Goal: Information Seeking & Learning: Learn about a topic

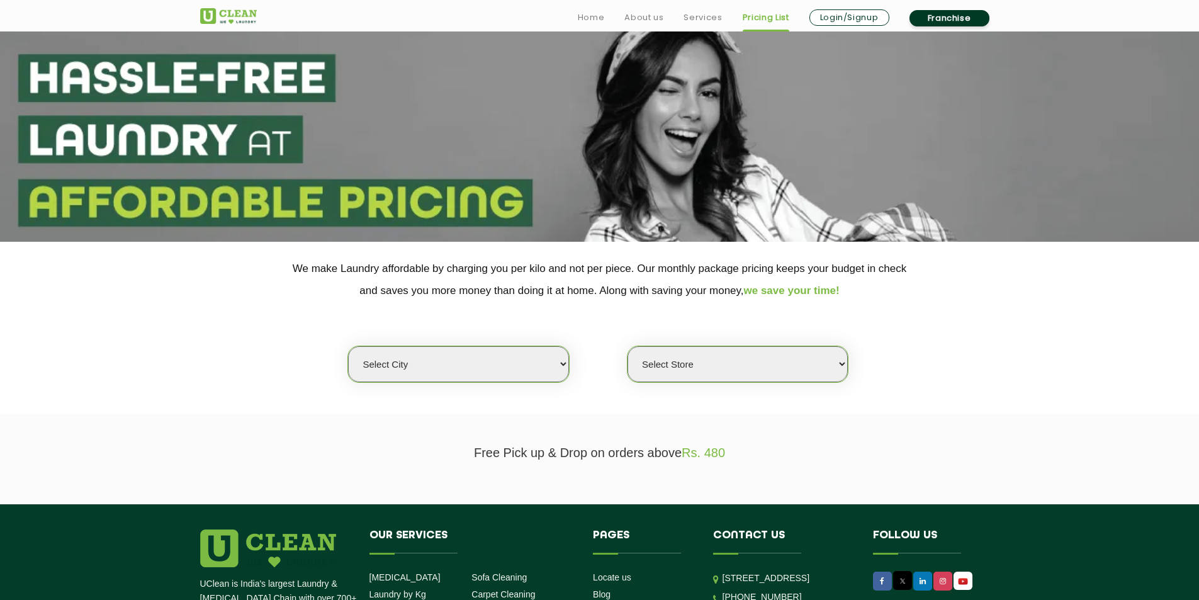
scroll to position [126, 0]
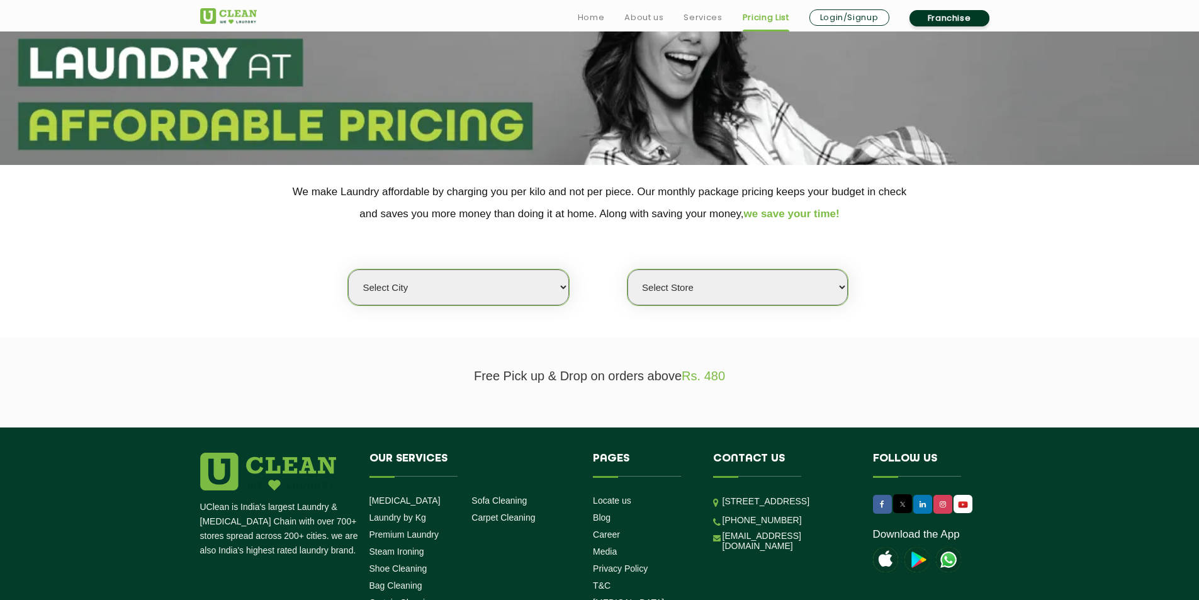
click at [499, 286] on select "Select city [GEOGRAPHIC_DATA] [GEOGRAPHIC_DATA] [GEOGRAPHIC_DATA] [GEOGRAPHIC_D…" at bounding box center [458, 287] width 220 height 36
click at [475, 278] on select "Select city [GEOGRAPHIC_DATA] [GEOGRAPHIC_DATA] [GEOGRAPHIC_DATA] [GEOGRAPHIC_D…" at bounding box center [458, 287] width 220 height 36
select select "5"
click at [348, 269] on select "Select city [GEOGRAPHIC_DATA] [GEOGRAPHIC_DATA] [GEOGRAPHIC_DATA] [GEOGRAPHIC_D…" at bounding box center [458, 287] width 220 height 36
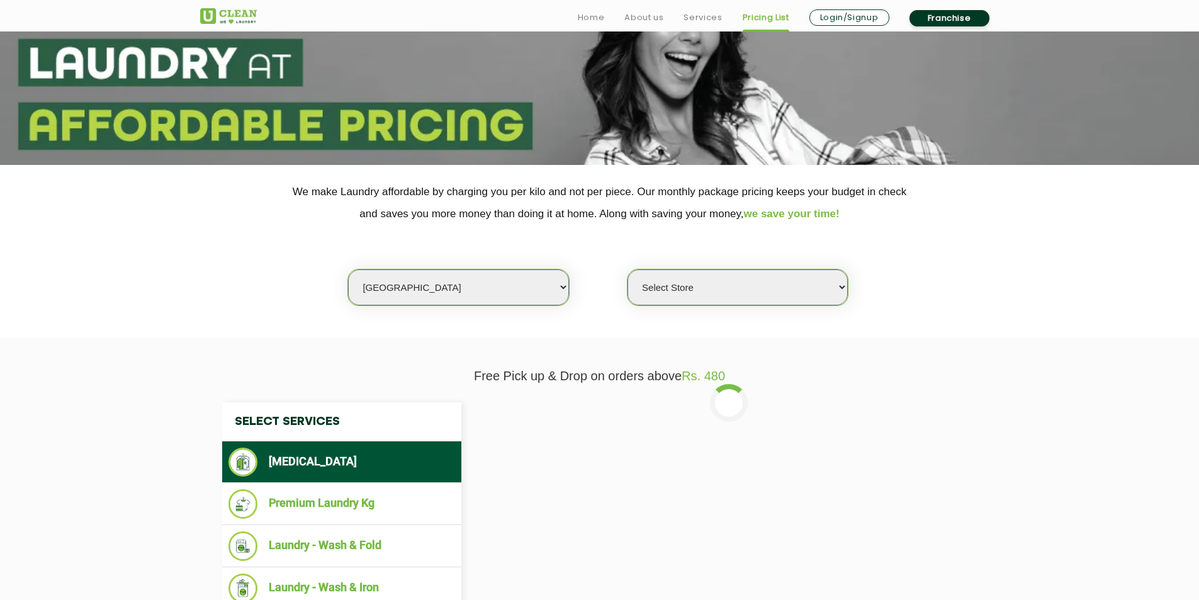
click at [692, 290] on select "Select Store UClean Narsingi UClean Nizampet UClean Sangareddy UClean Gachibowl…" at bounding box center [737, 287] width 220 height 36
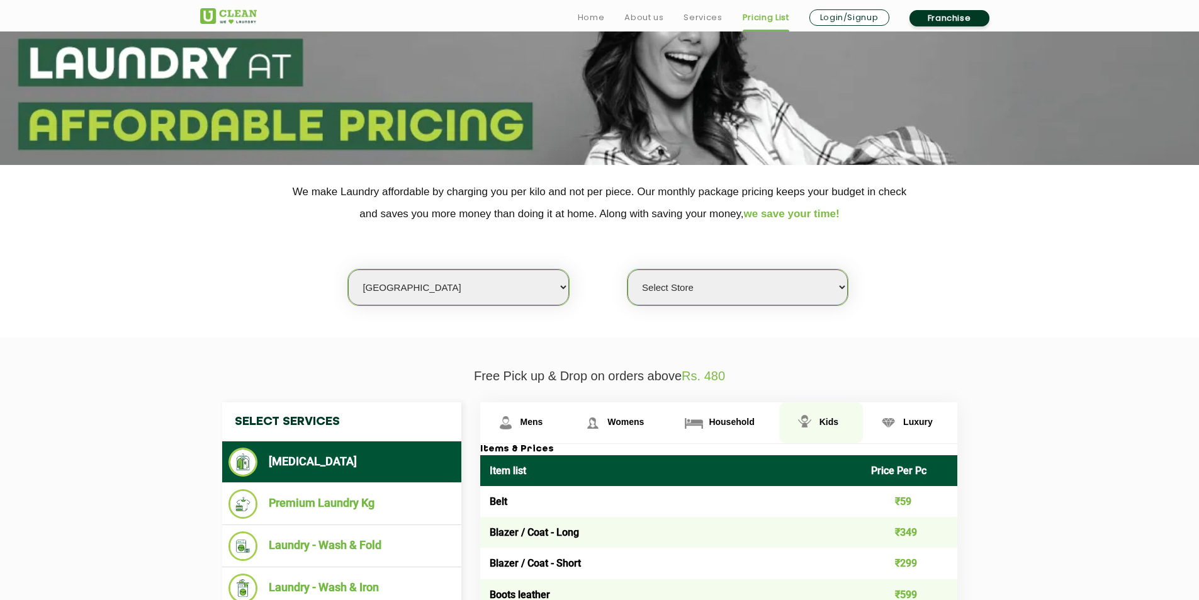
select select "509"
click at [627, 269] on select "Select Store UClean Narsingi UClean Nizampet UClean Sangareddy UClean Gachibowl…" at bounding box center [737, 287] width 220 height 36
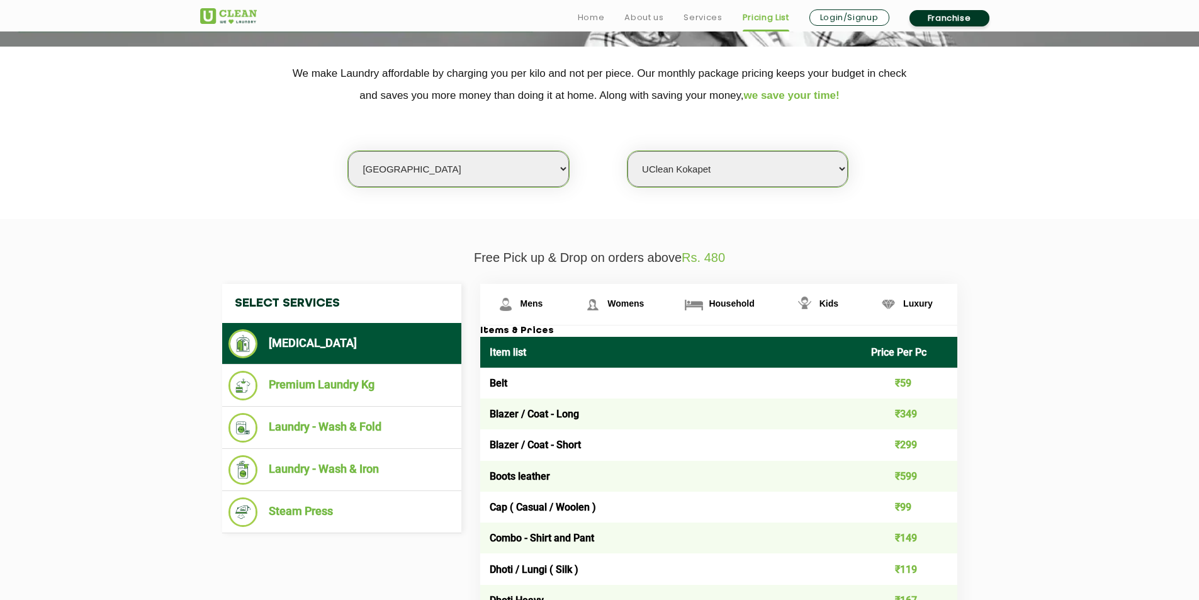
scroll to position [315, 0]
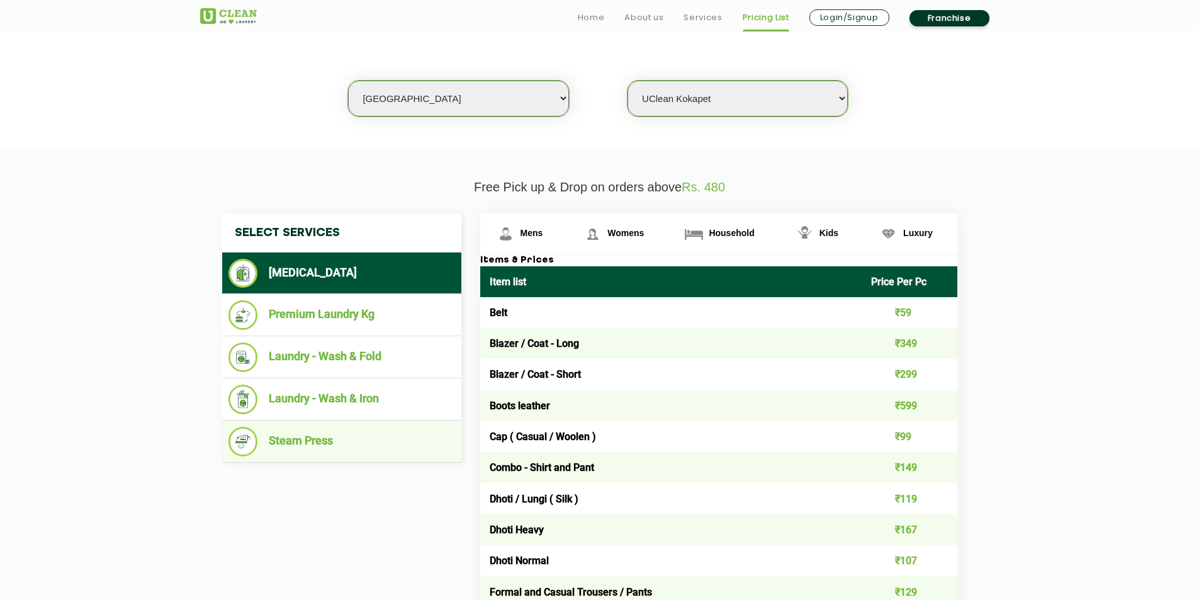
click at [305, 447] on li "Steam Press" at bounding box center [341, 442] width 227 height 30
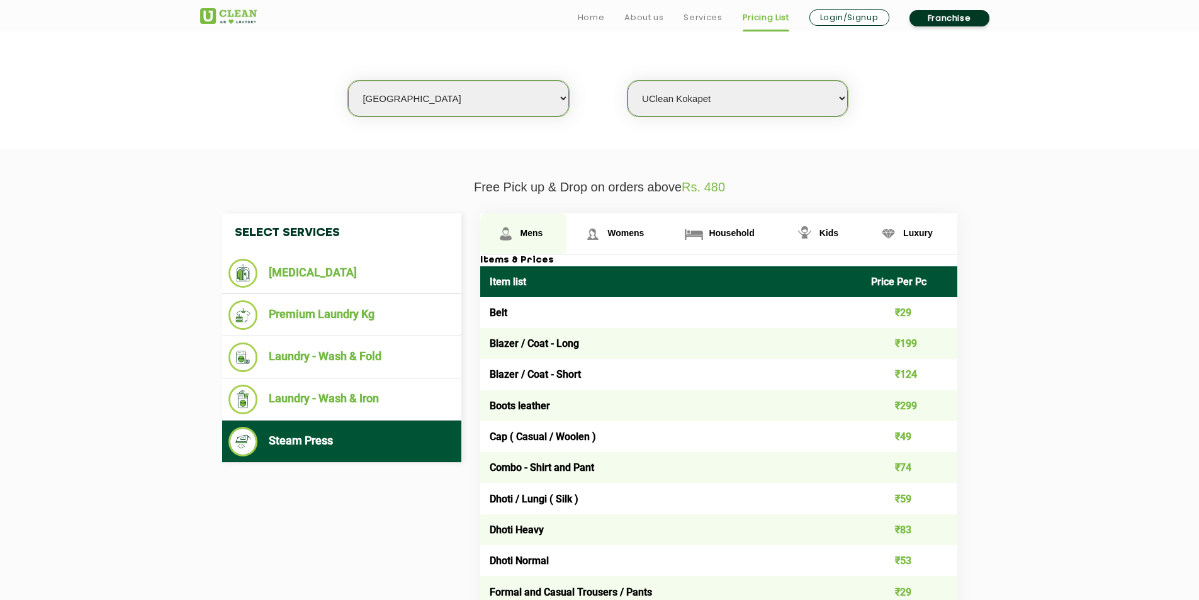
click at [535, 232] on span "Mens" at bounding box center [531, 233] width 23 height 10
click at [529, 232] on span "Mens" at bounding box center [531, 233] width 23 height 10
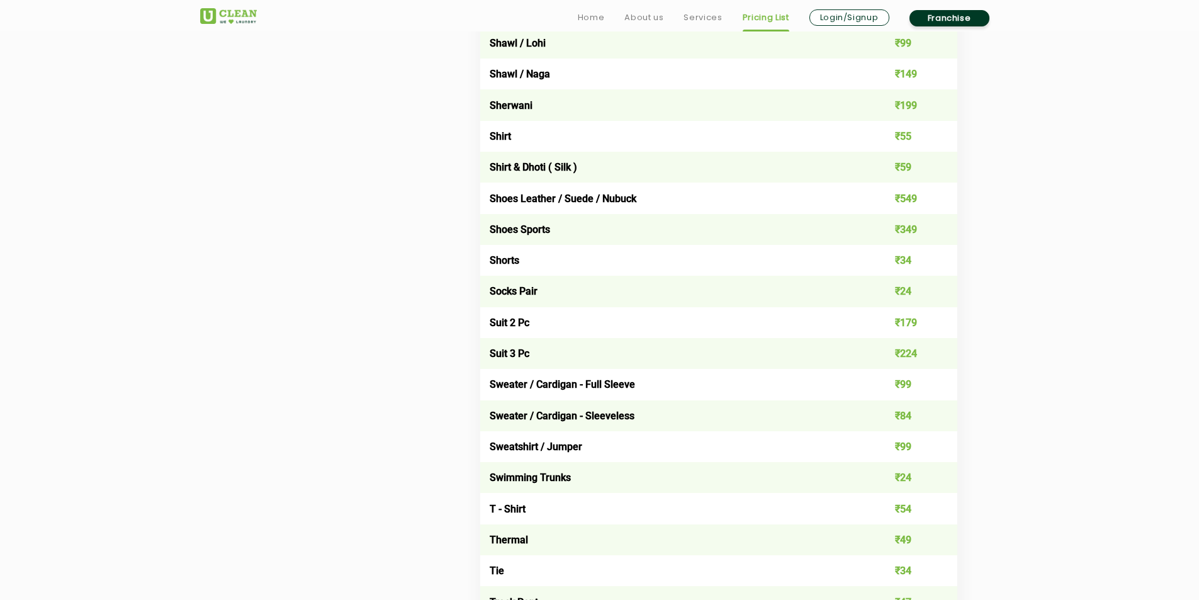
scroll to position [1951, 0]
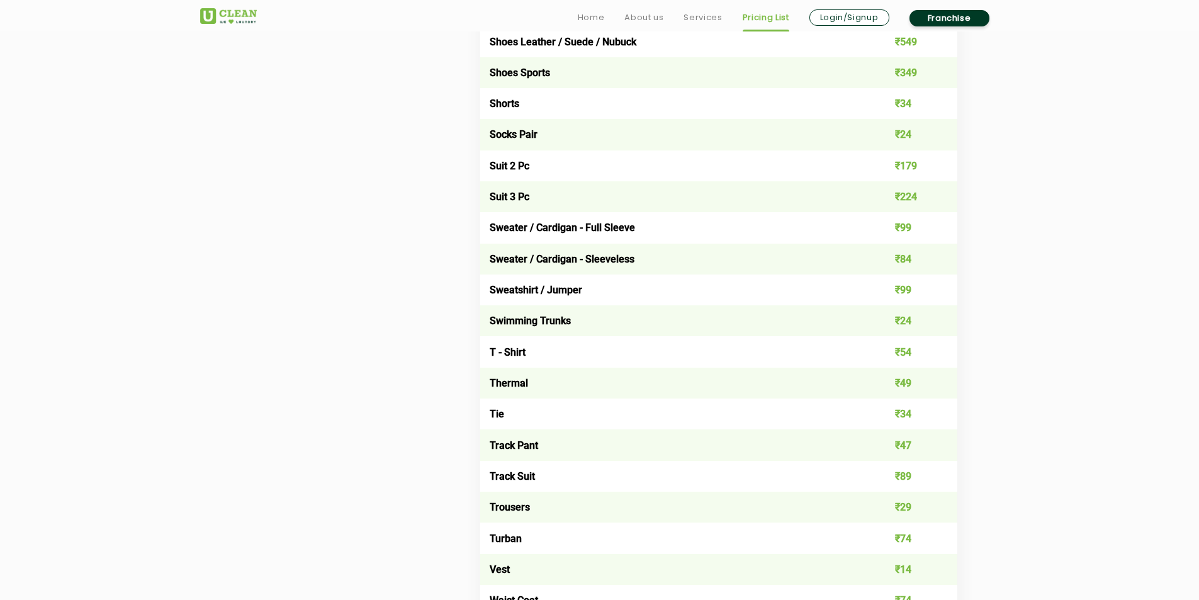
click at [588, 346] on td "T - Shirt" at bounding box center [671, 351] width 382 height 31
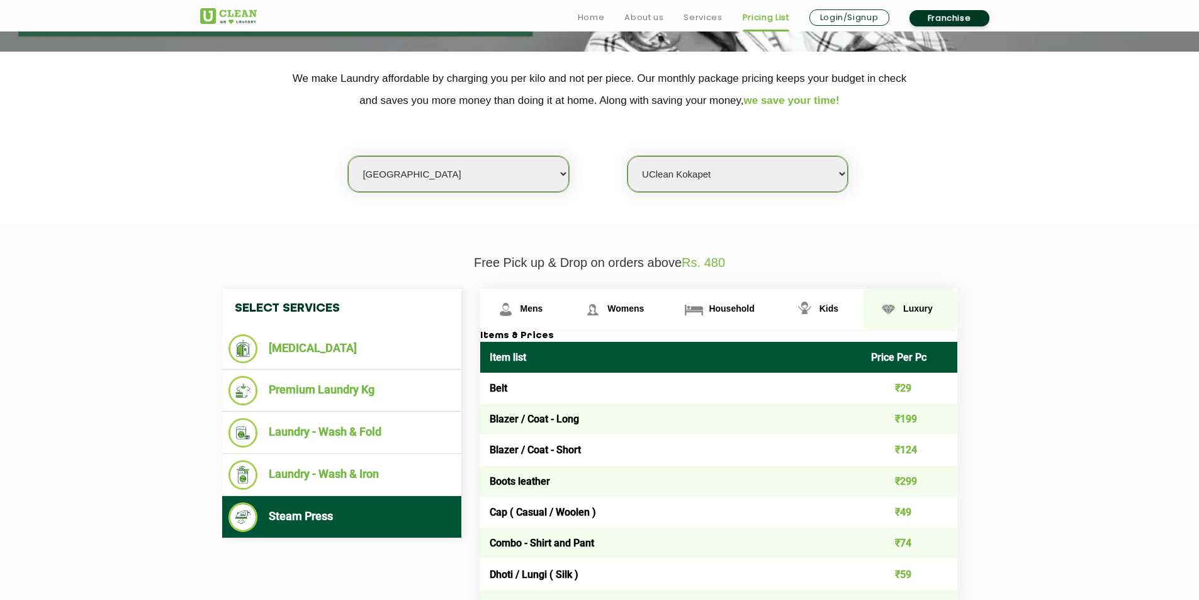
scroll to position [441, 0]
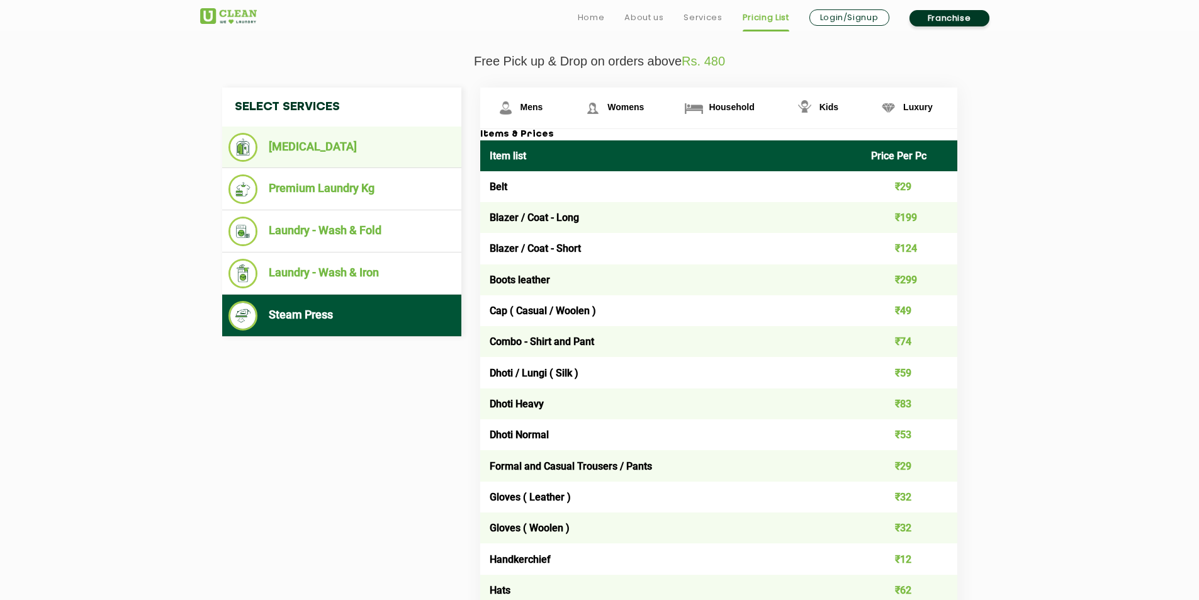
click at [340, 146] on li "[MEDICAL_DATA]" at bounding box center [341, 147] width 227 height 29
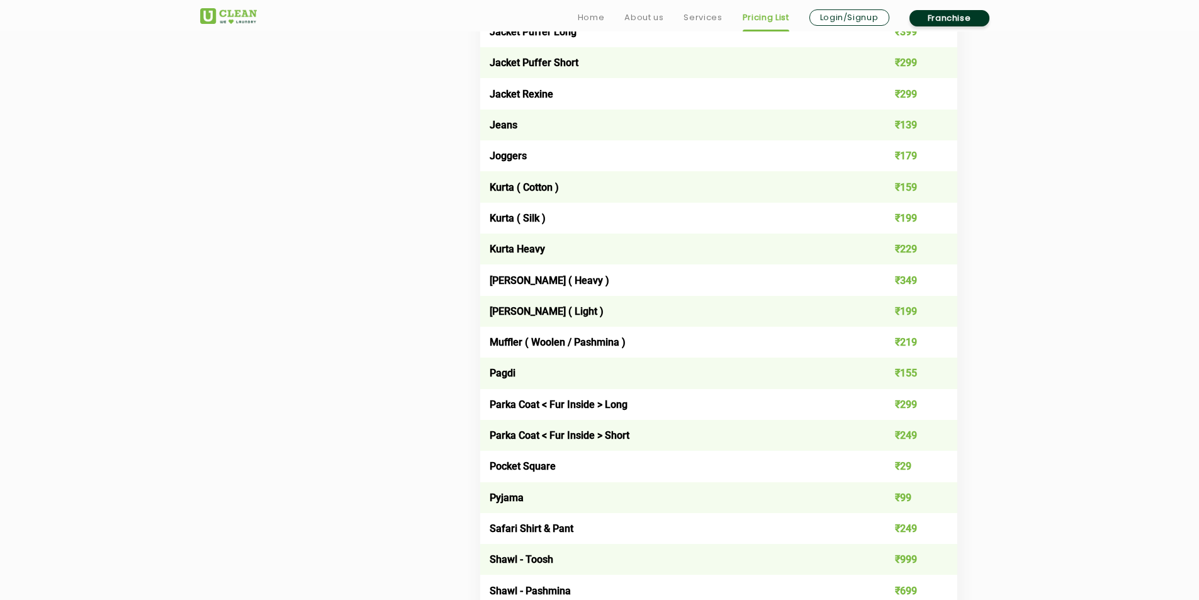
scroll to position [1322, 0]
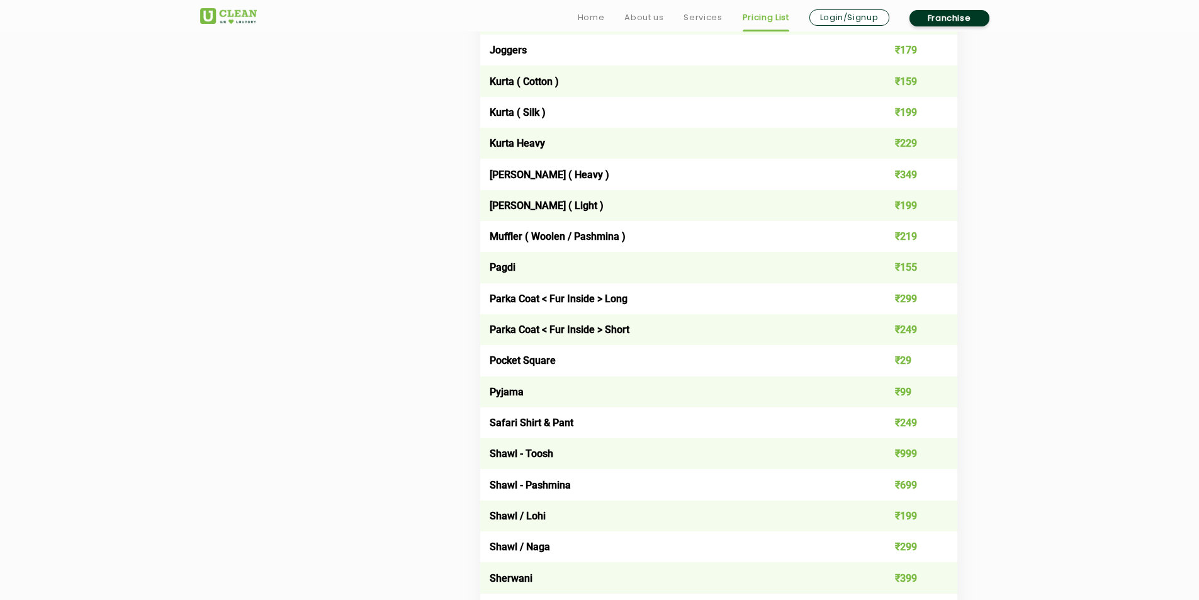
click at [527, 393] on td "Pyjama" at bounding box center [671, 391] width 382 height 31
click at [1021, 266] on section "Free Pick up & Drop on orders above Rs. 480 Select Services [MEDICAL_DATA] Prem…" at bounding box center [599, 355] width 1199 height 2426
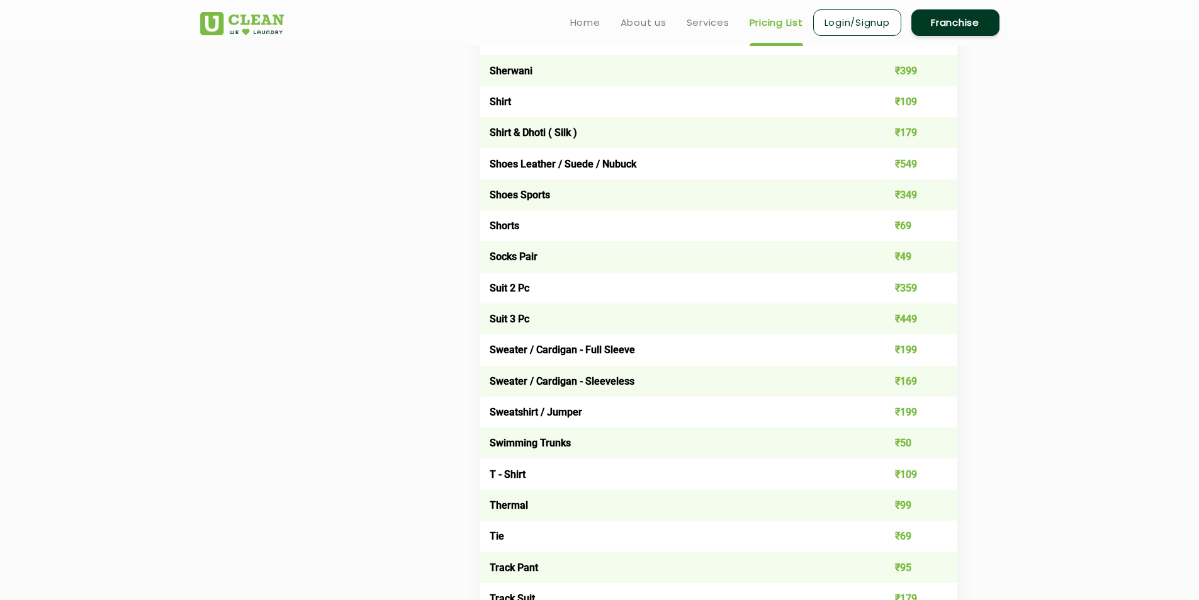
scroll to position [1825, 0]
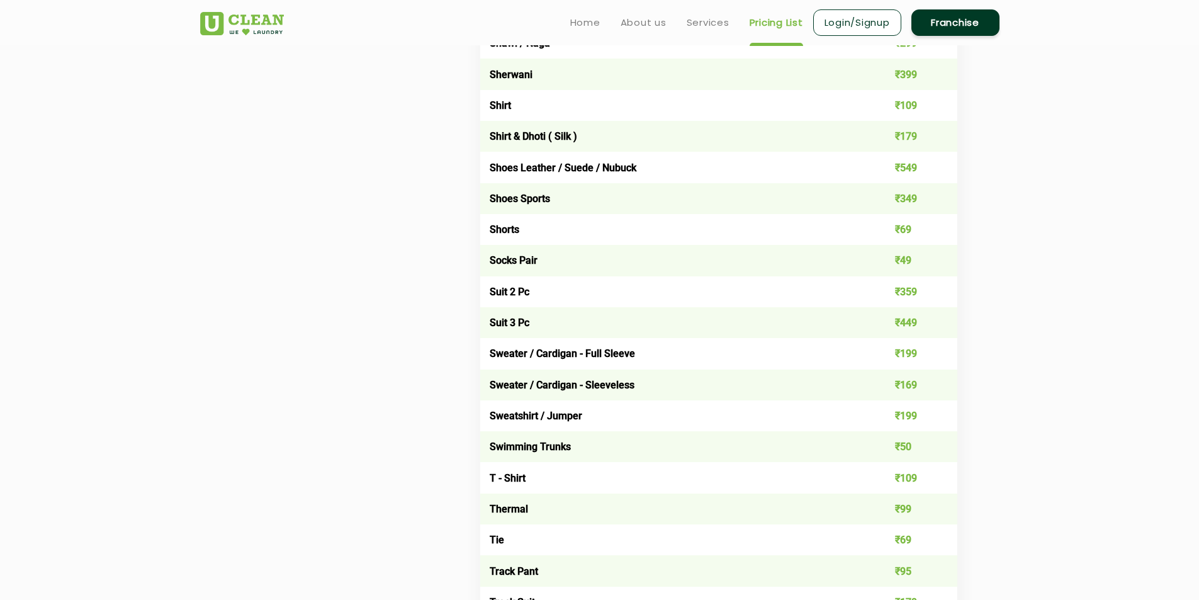
click at [909, 324] on td "₹449" at bounding box center [910, 322] width 96 height 31
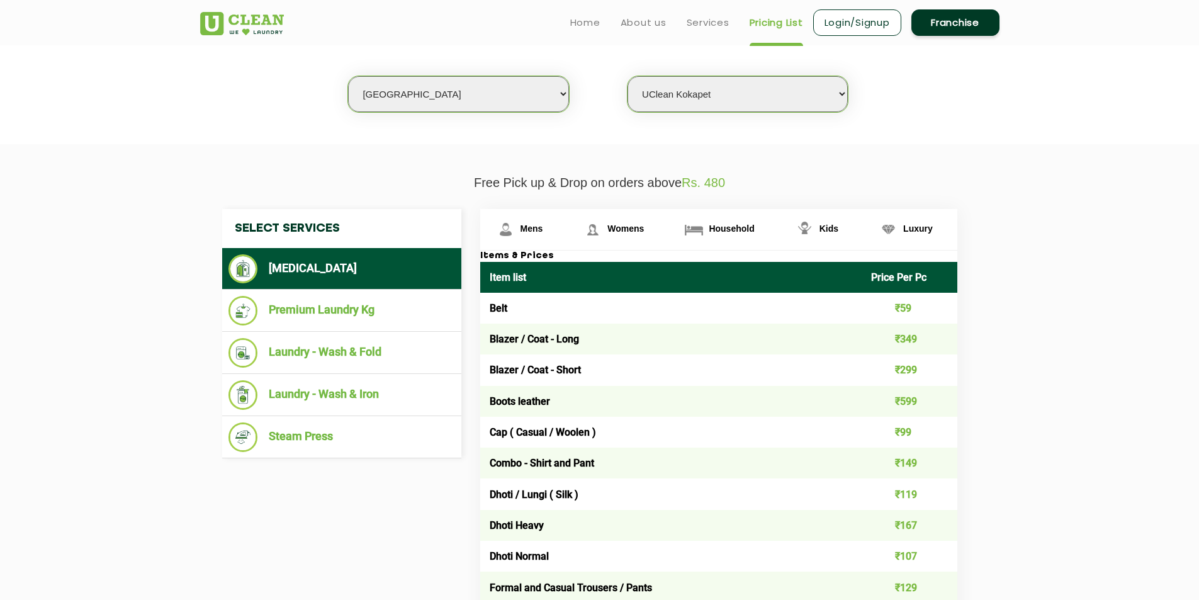
scroll to position [315, 0]
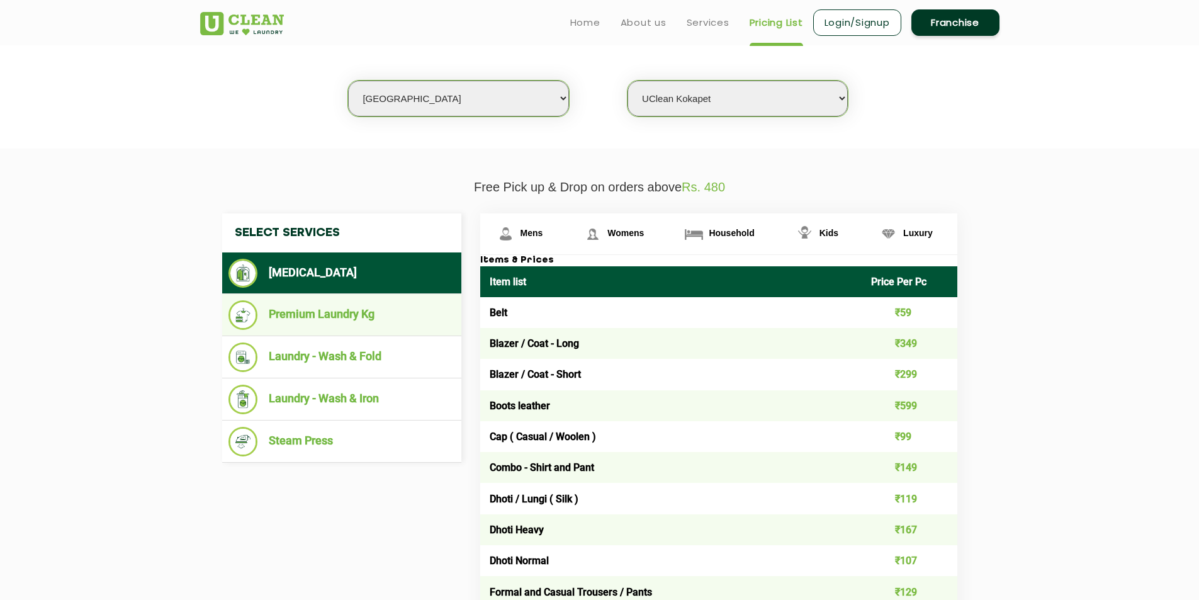
click at [342, 310] on li "Premium Laundry Kg" at bounding box center [341, 315] width 227 height 30
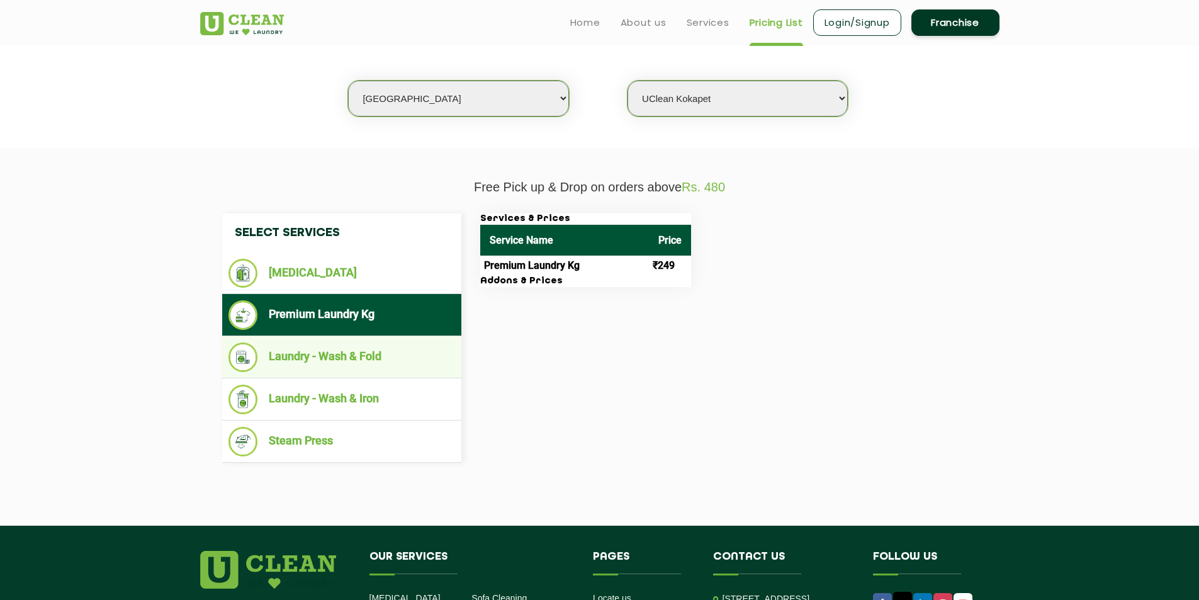
click at [314, 359] on li "Laundry - Wash & Fold" at bounding box center [341, 357] width 227 height 30
